Goal: Task Accomplishment & Management: Manage account settings

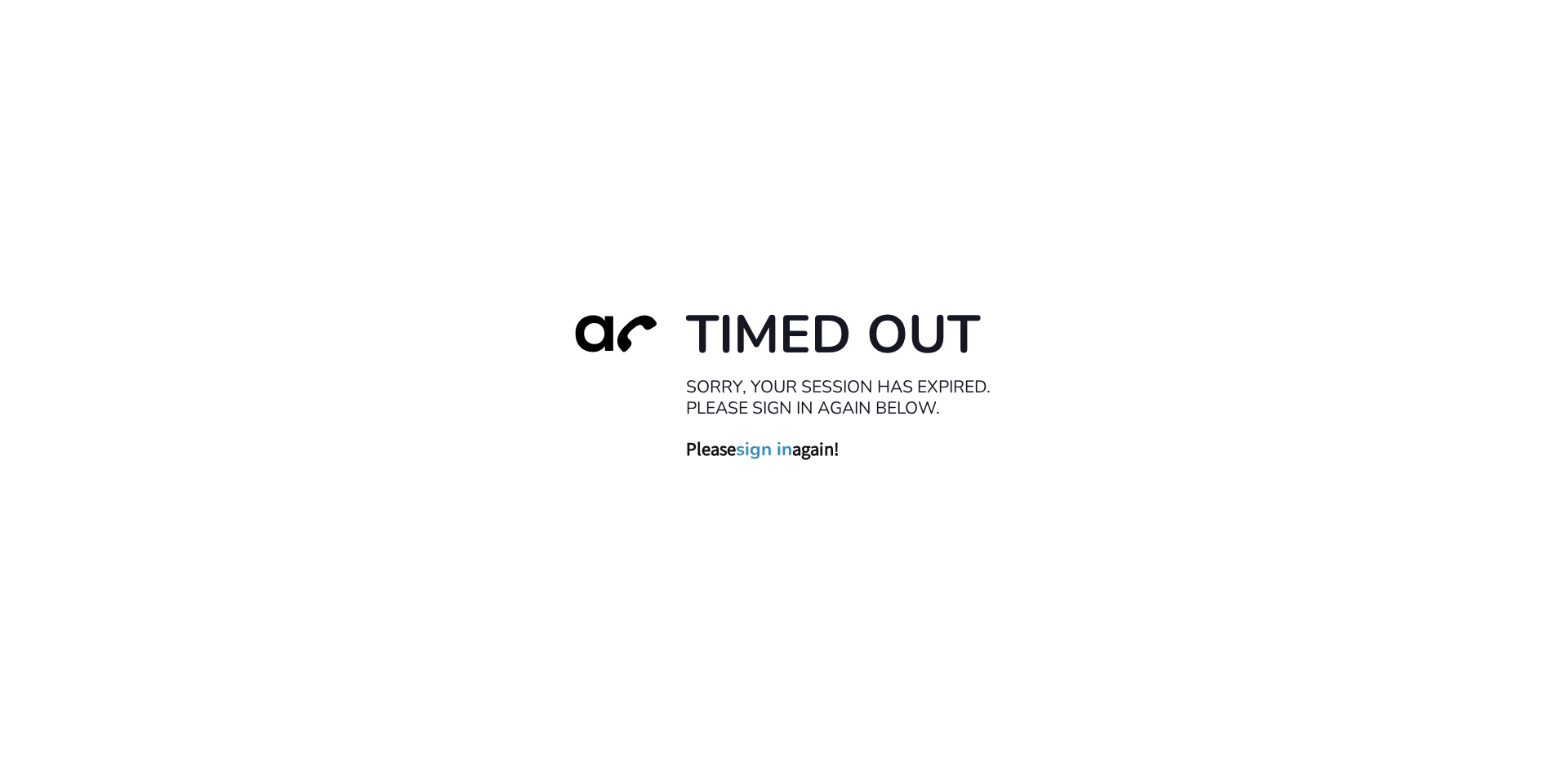
click at [770, 447] on link "sign in" at bounding box center [764, 449] width 57 height 23
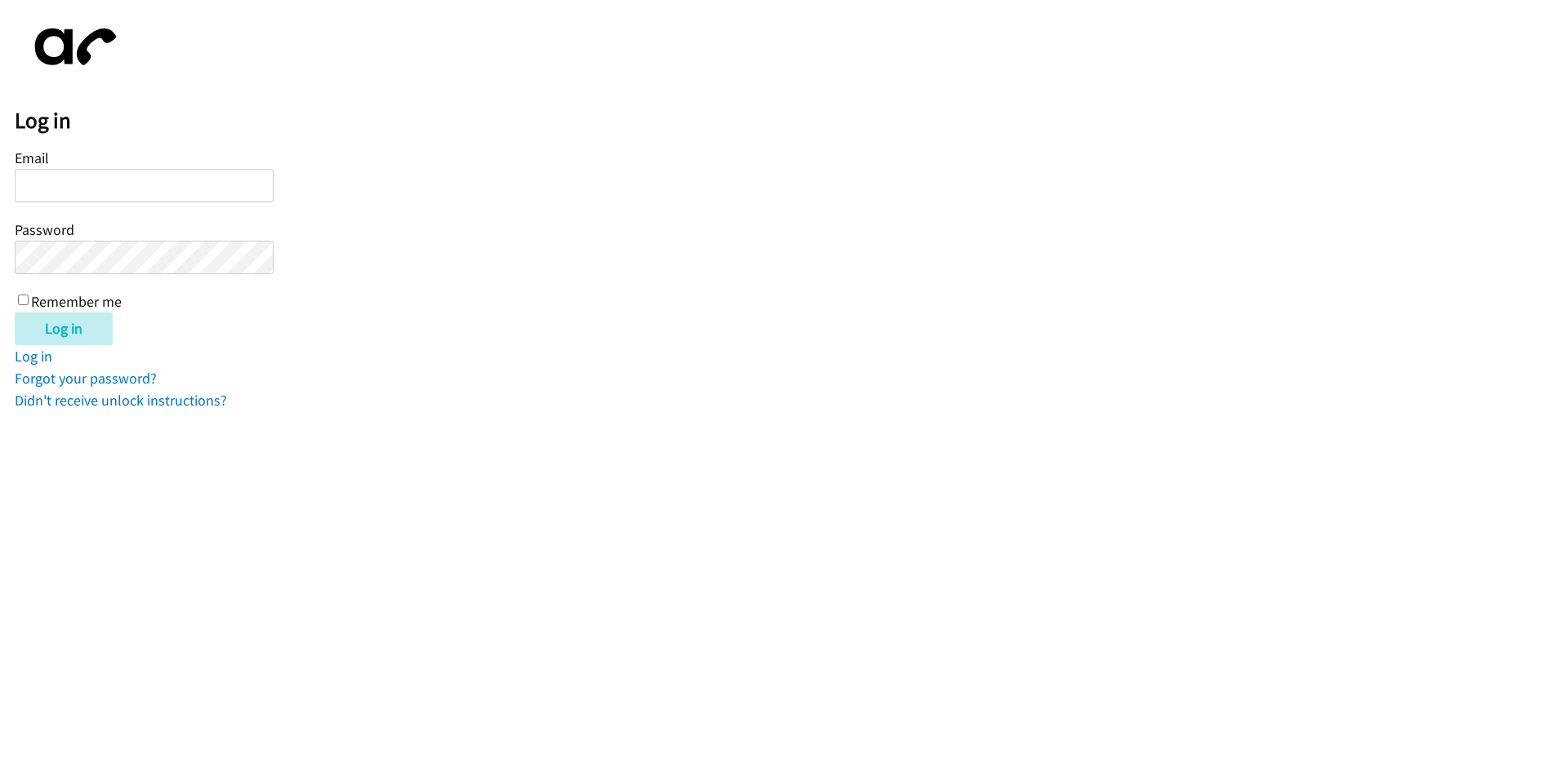
click at [179, 187] on input "Email" at bounding box center [144, 186] width 259 height 34
type input "[EMAIL_ADDRESS][DOMAIN_NAME]"
drag, startPoint x: 17, startPoint y: 301, endPoint x: 31, endPoint y: 300, distance: 14.0
click at [18, 300] on div "Email balfreide@lendingpoint.com Password Remember me" at bounding box center [144, 229] width 259 height 167
click at [24, 301] on input "Remember me" at bounding box center [23, 300] width 11 height 11
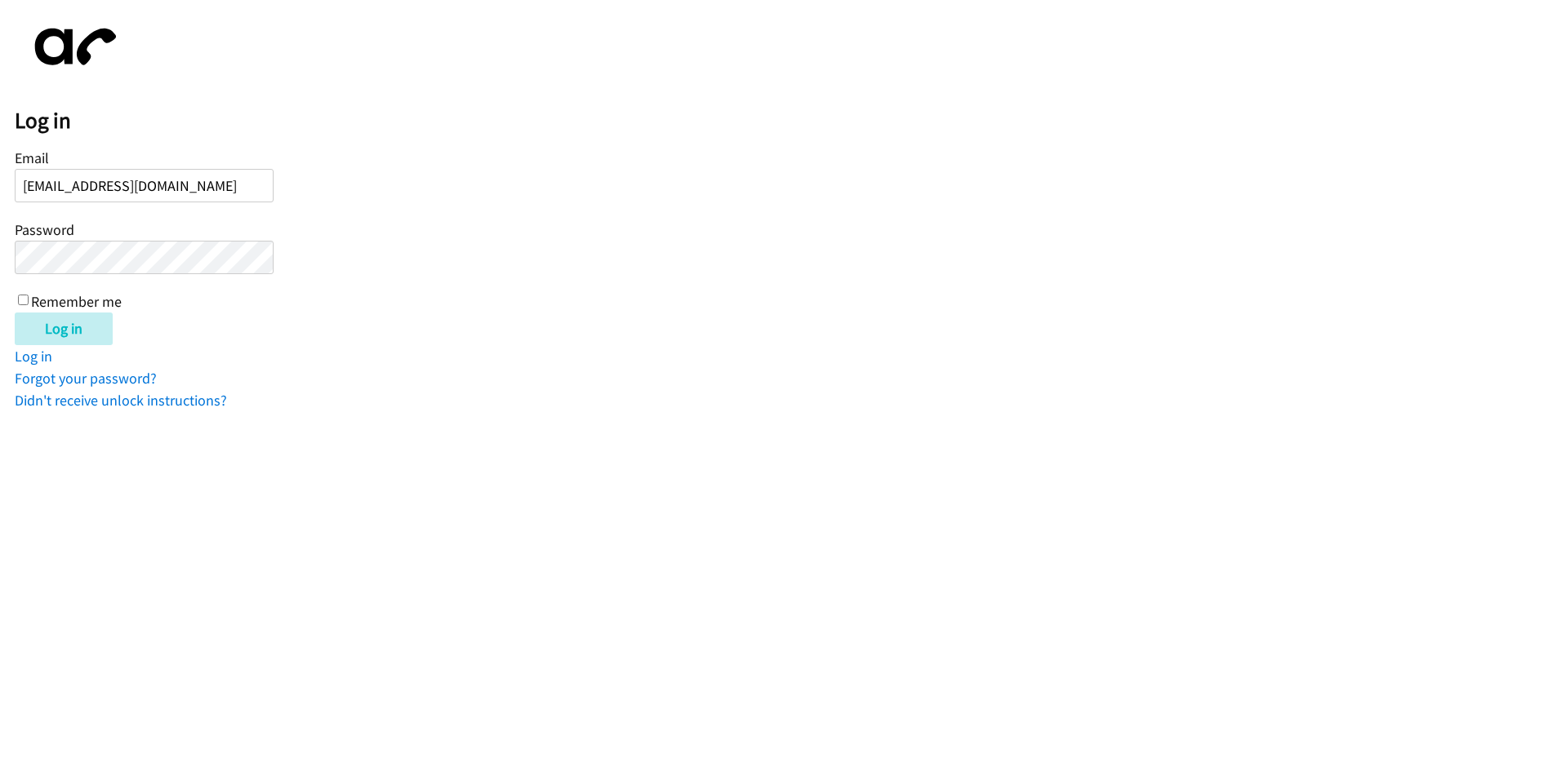
checkbox input "true"
click at [33, 317] on input "Log in" at bounding box center [63, 328] width 98 height 33
